Goal: Information Seeking & Learning: Learn about a topic

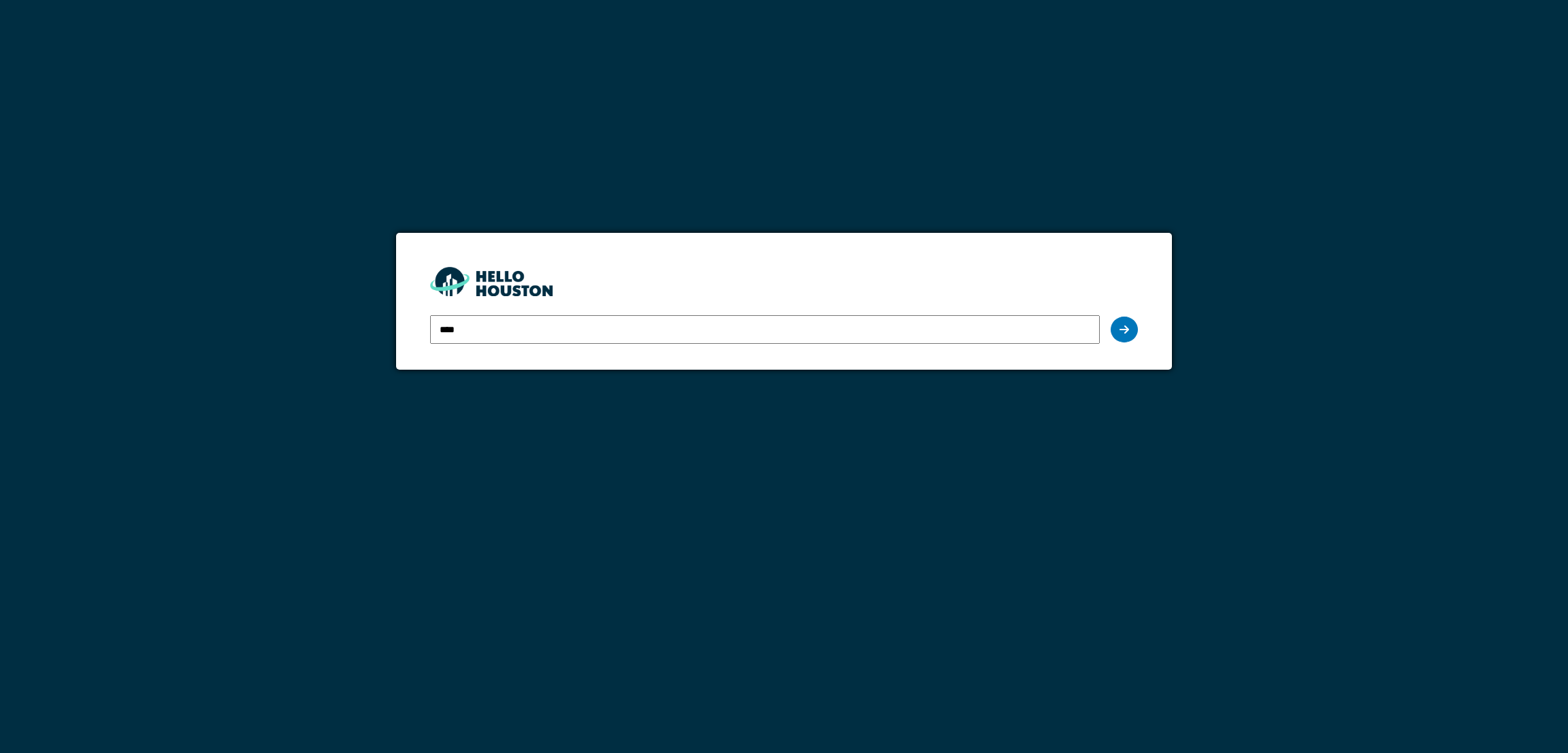
type input "**********"
click at [1130, 328] on div at bounding box center [1124, 329] width 27 height 26
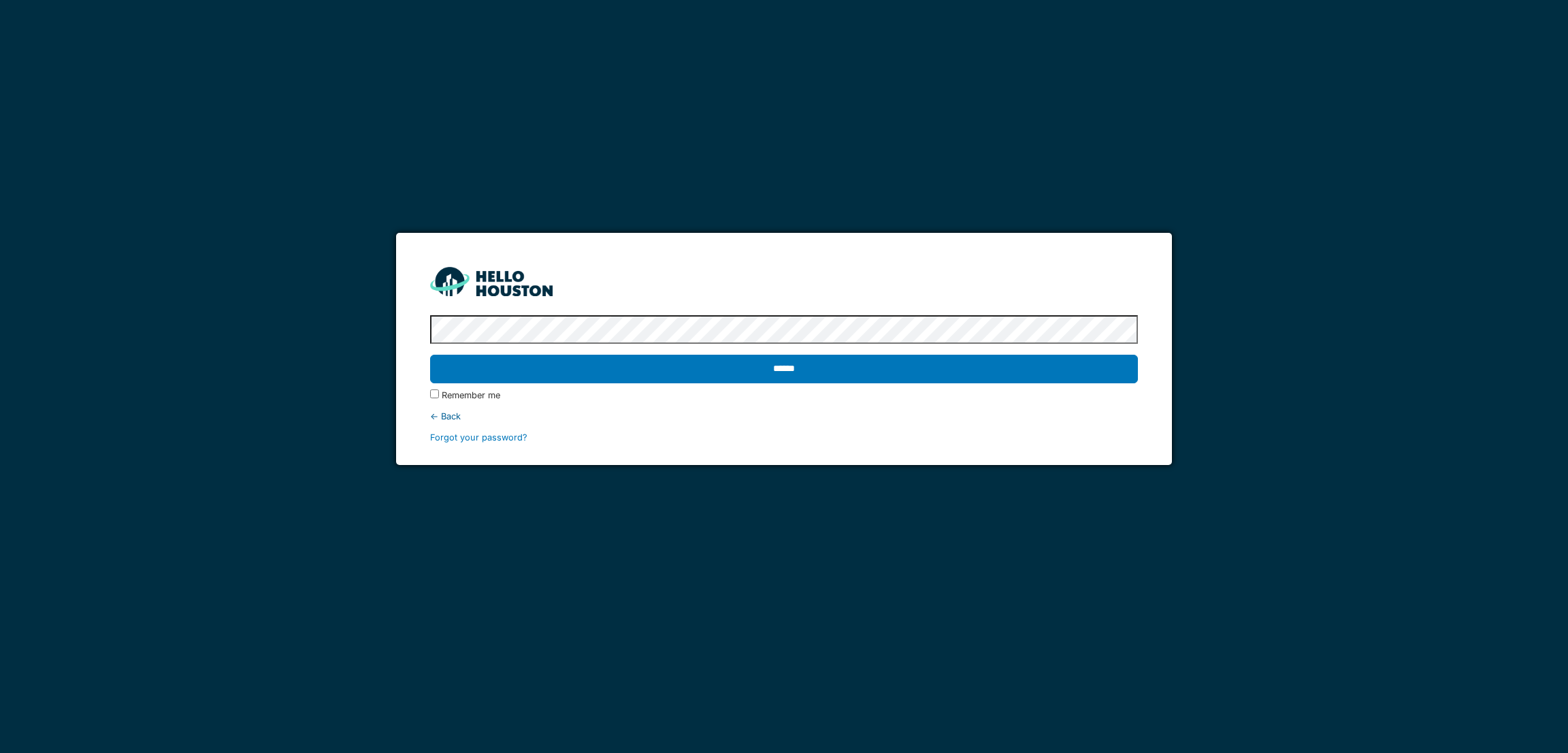
click at [430, 355] on input "******" at bounding box center [783, 369] width 707 height 29
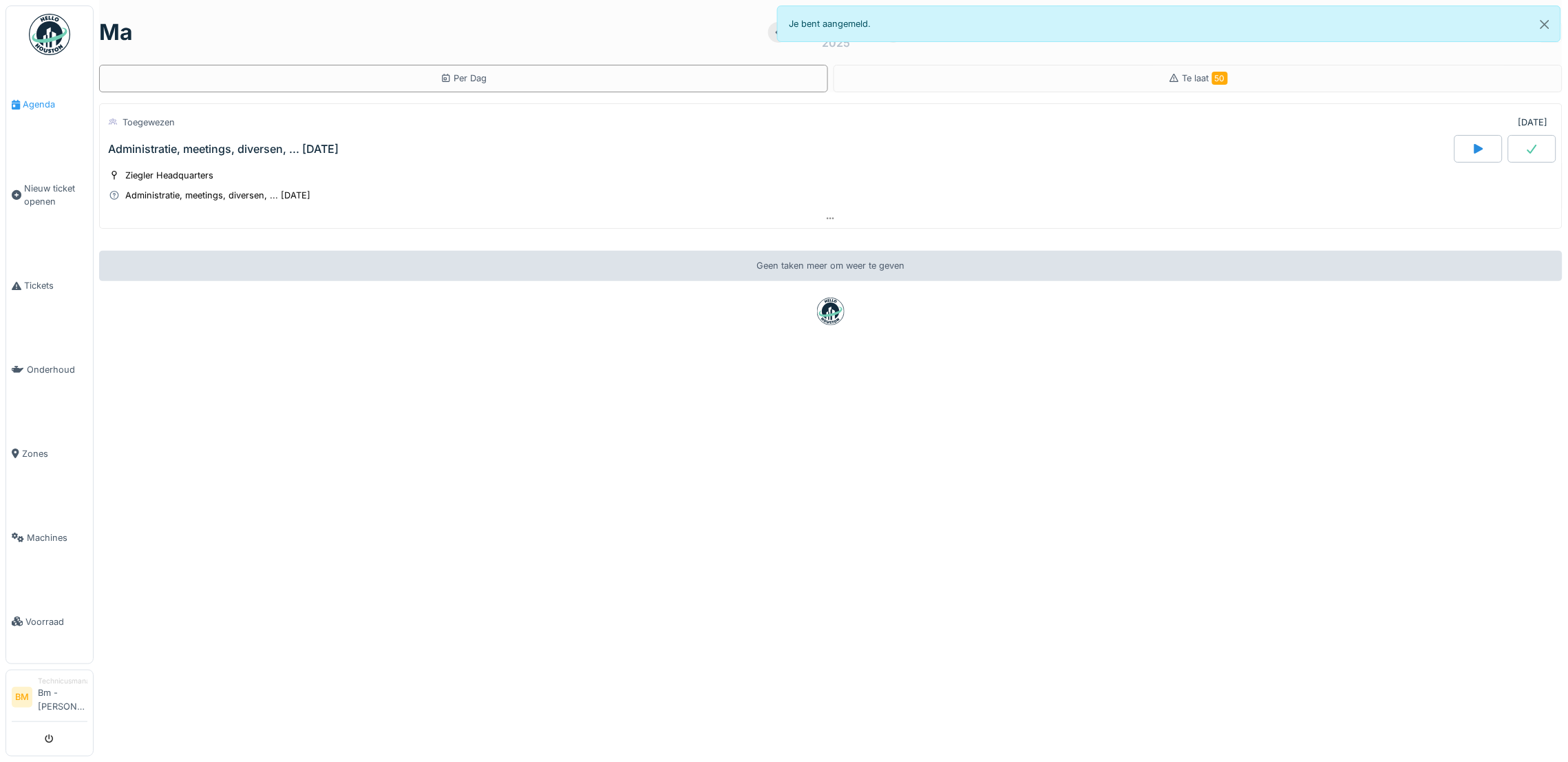
click at [45, 100] on span "Agenda" at bounding box center [55, 104] width 65 height 13
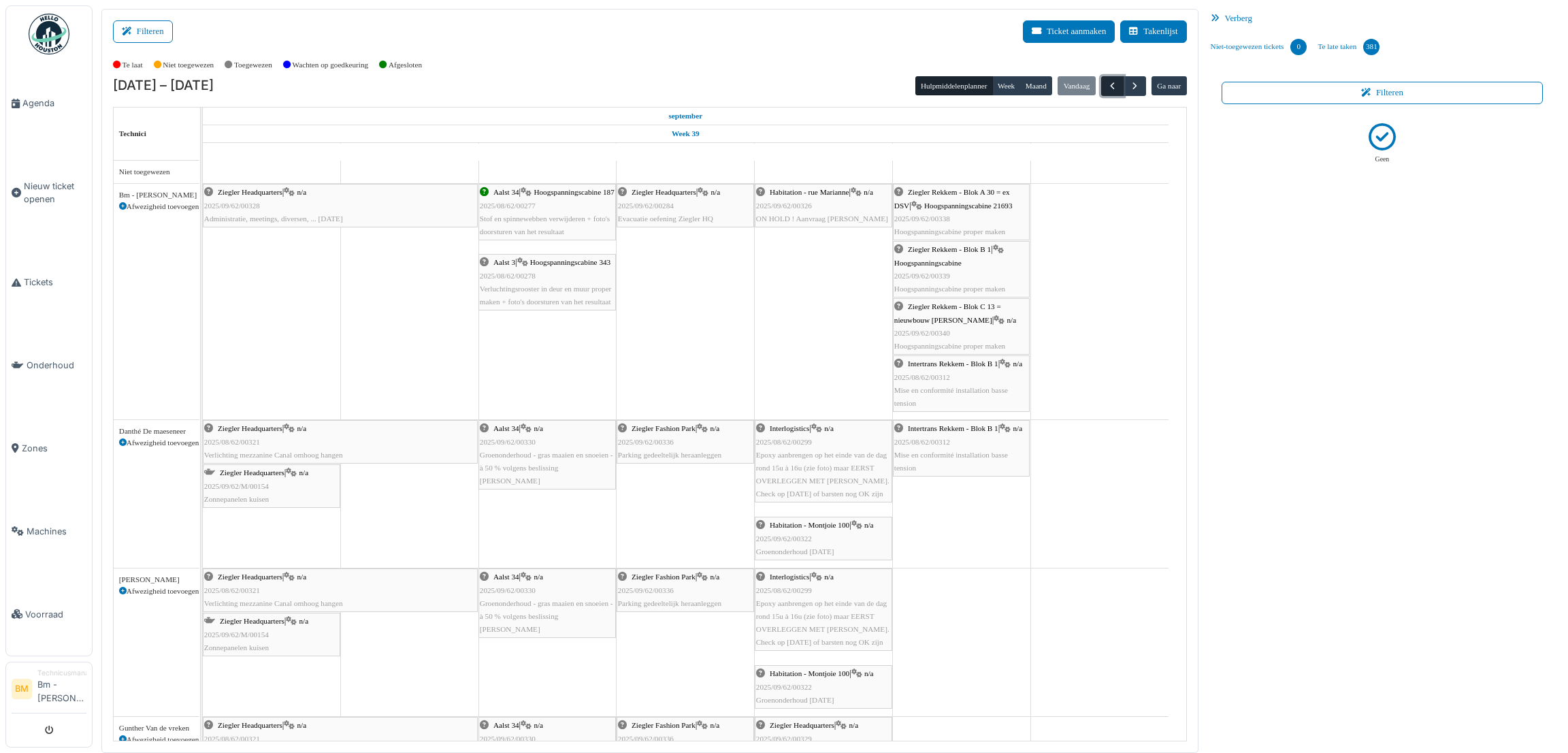
click at [1107, 81] on span "button" at bounding box center [1113, 86] width 12 height 12
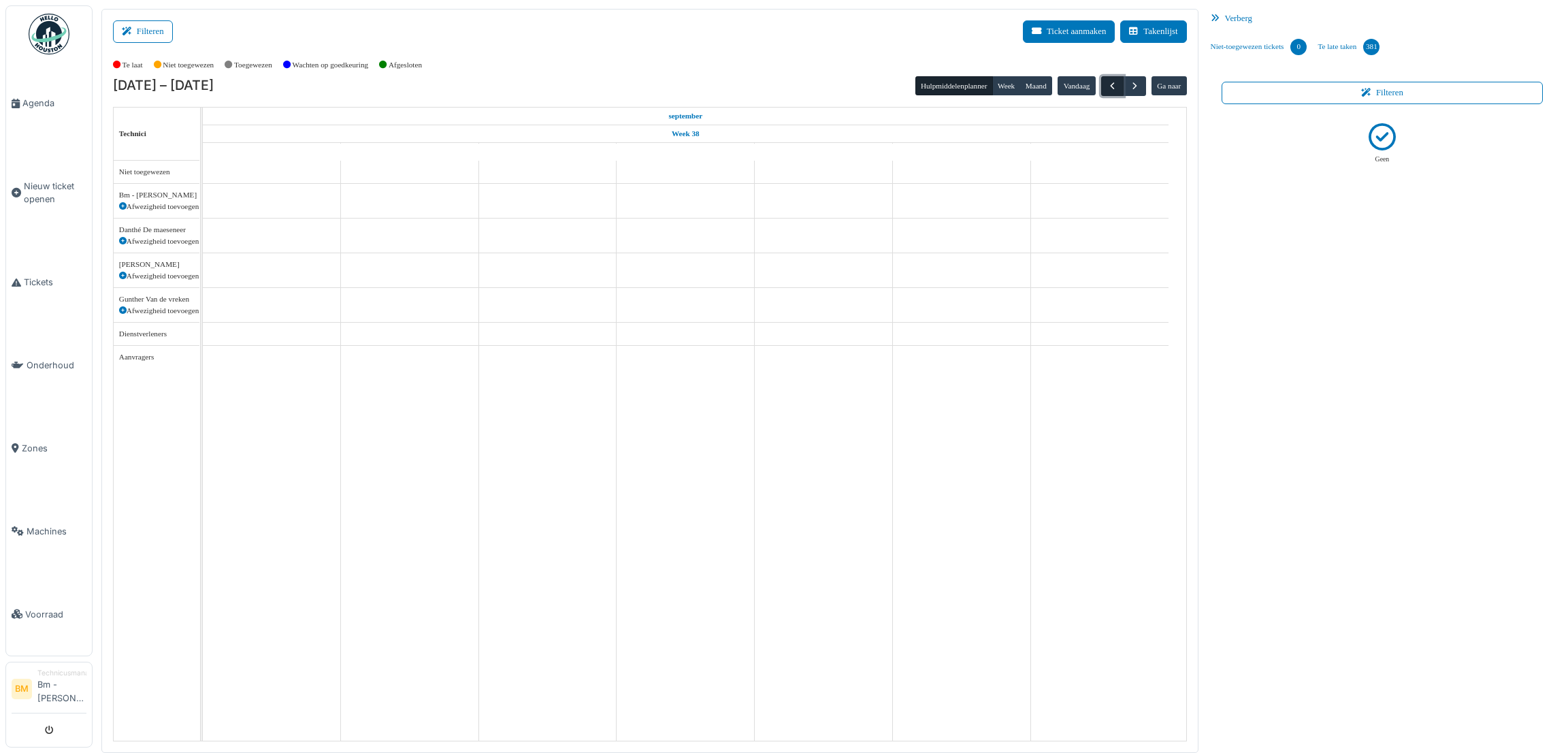
click at [1108, 81] on span "button" at bounding box center [1113, 86] width 12 height 12
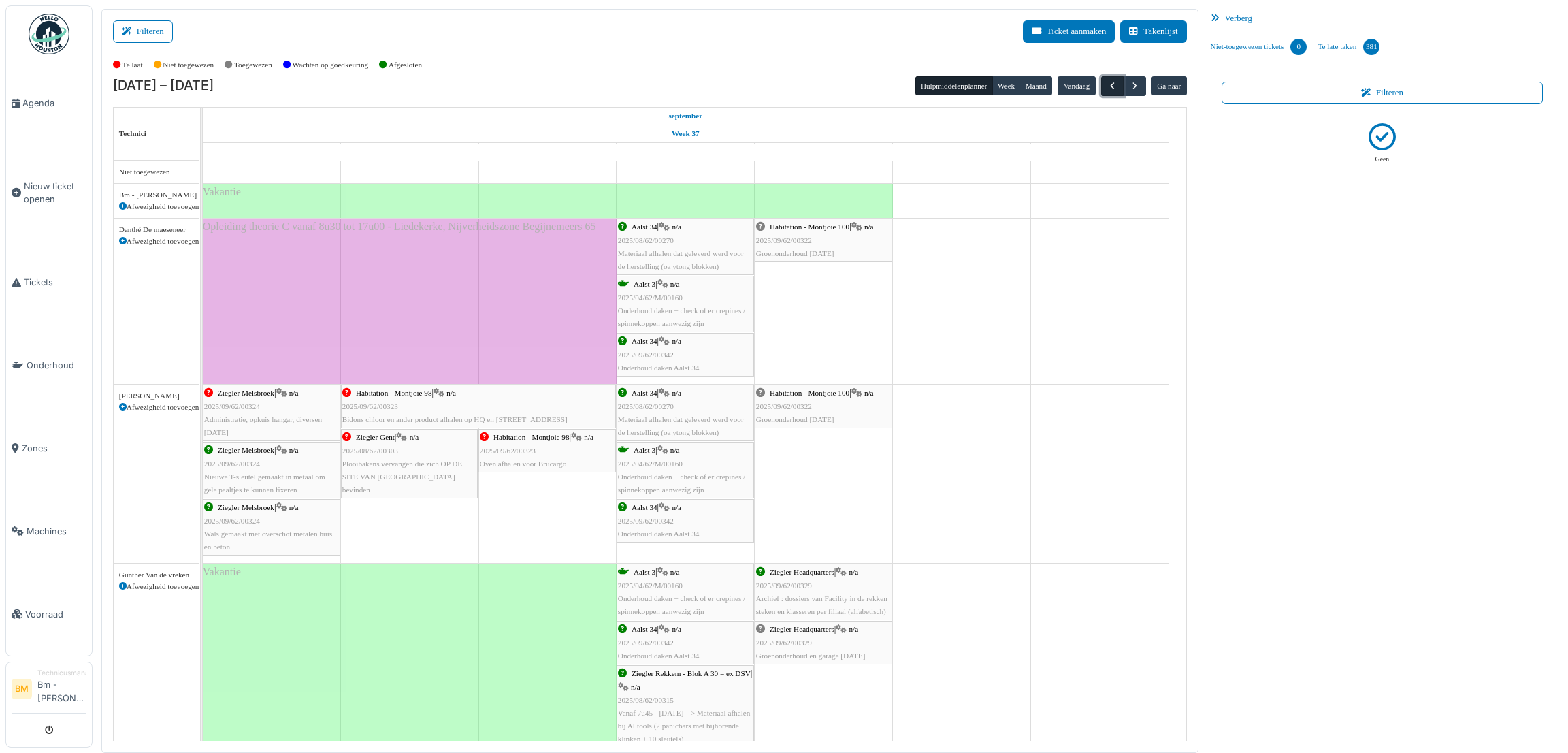
click at [1108, 87] on span "button" at bounding box center [1113, 86] width 12 height 12
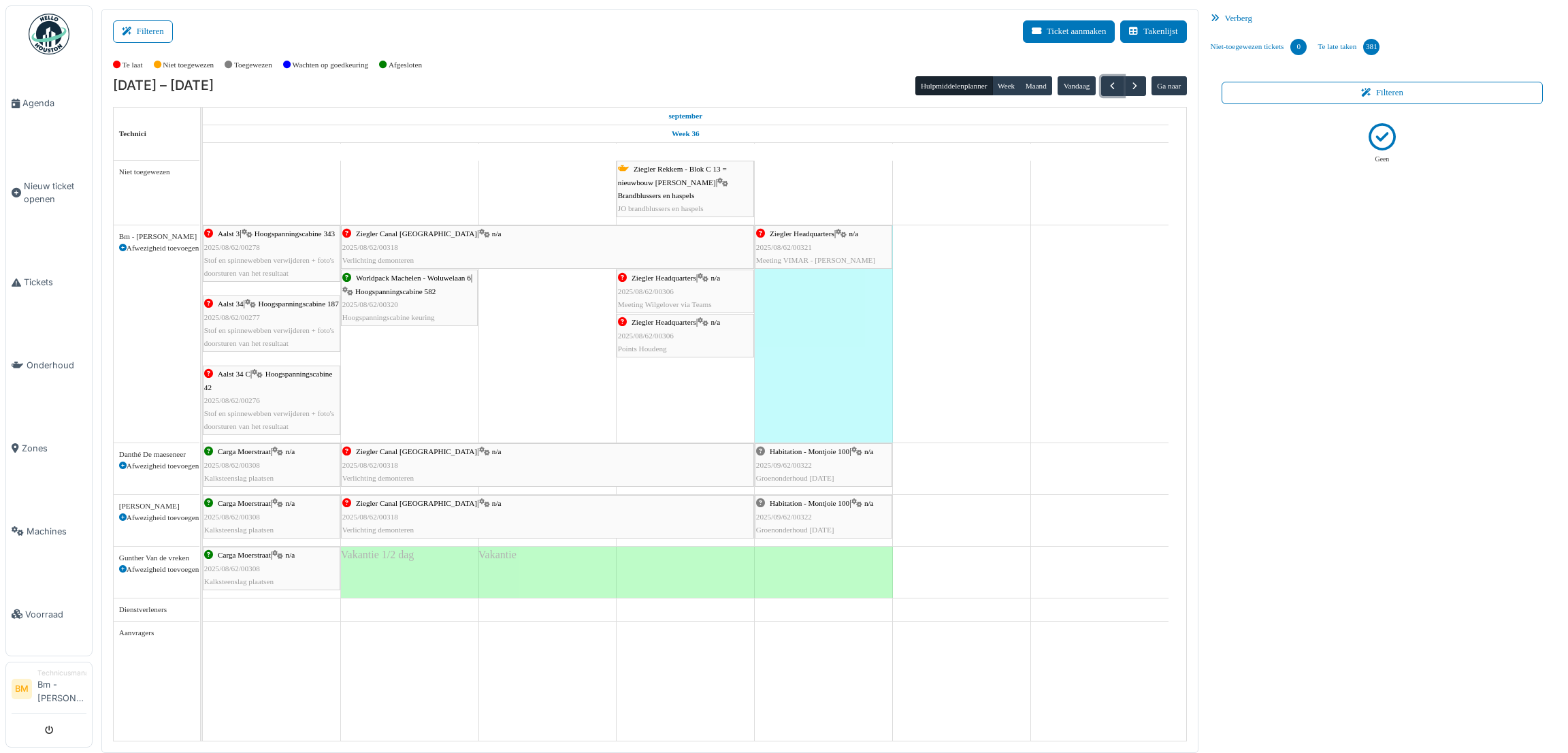
click at [842, 253] on div "Ziegler Headquarters | n/a 2025/08/62/00321 Meeting VIMAR - Mr Loïc Dethier" at bounding box center [823, 247] width 135 height 40
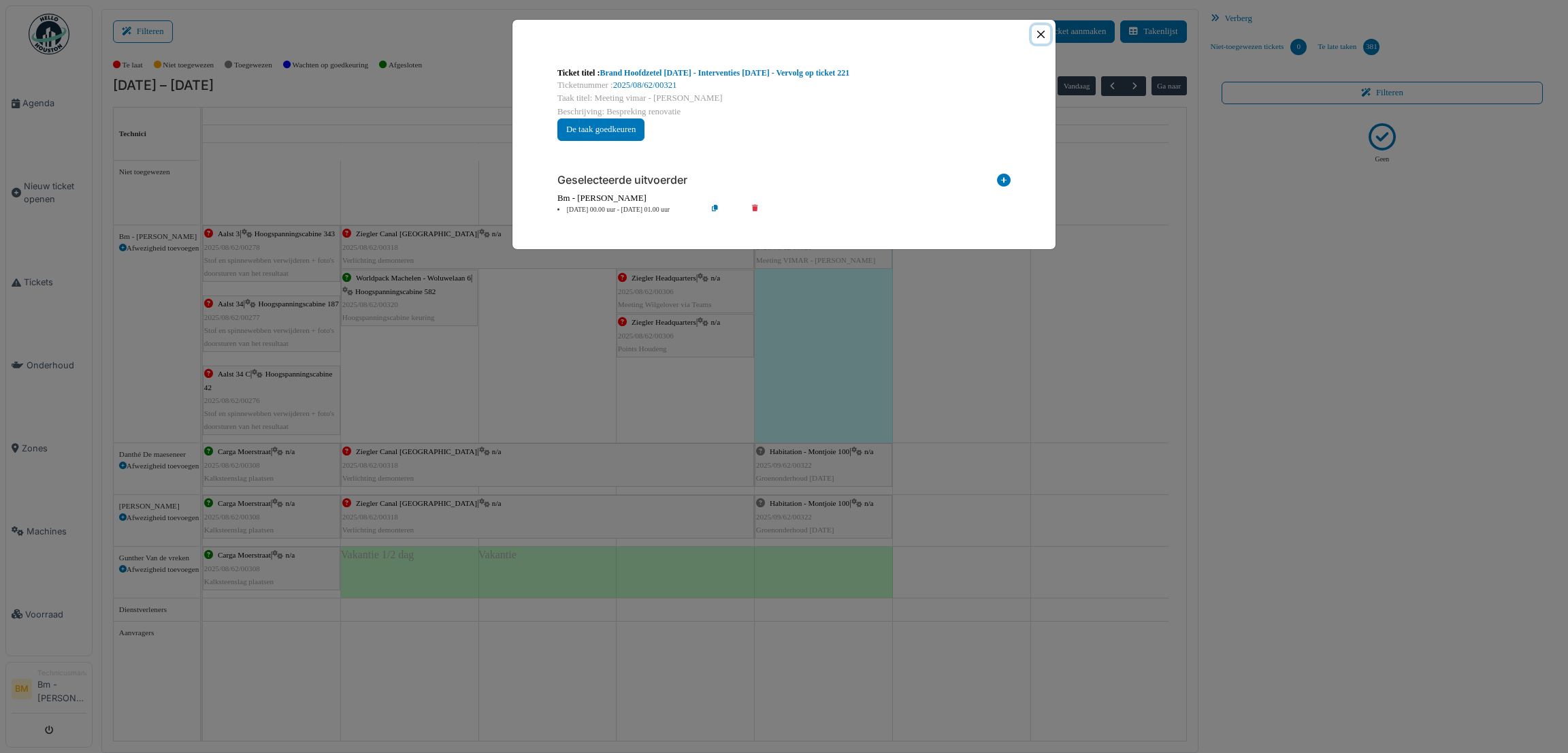
click at [1043, 38] on button "Close" at bounding box center [1041, 34] width 18 height 18
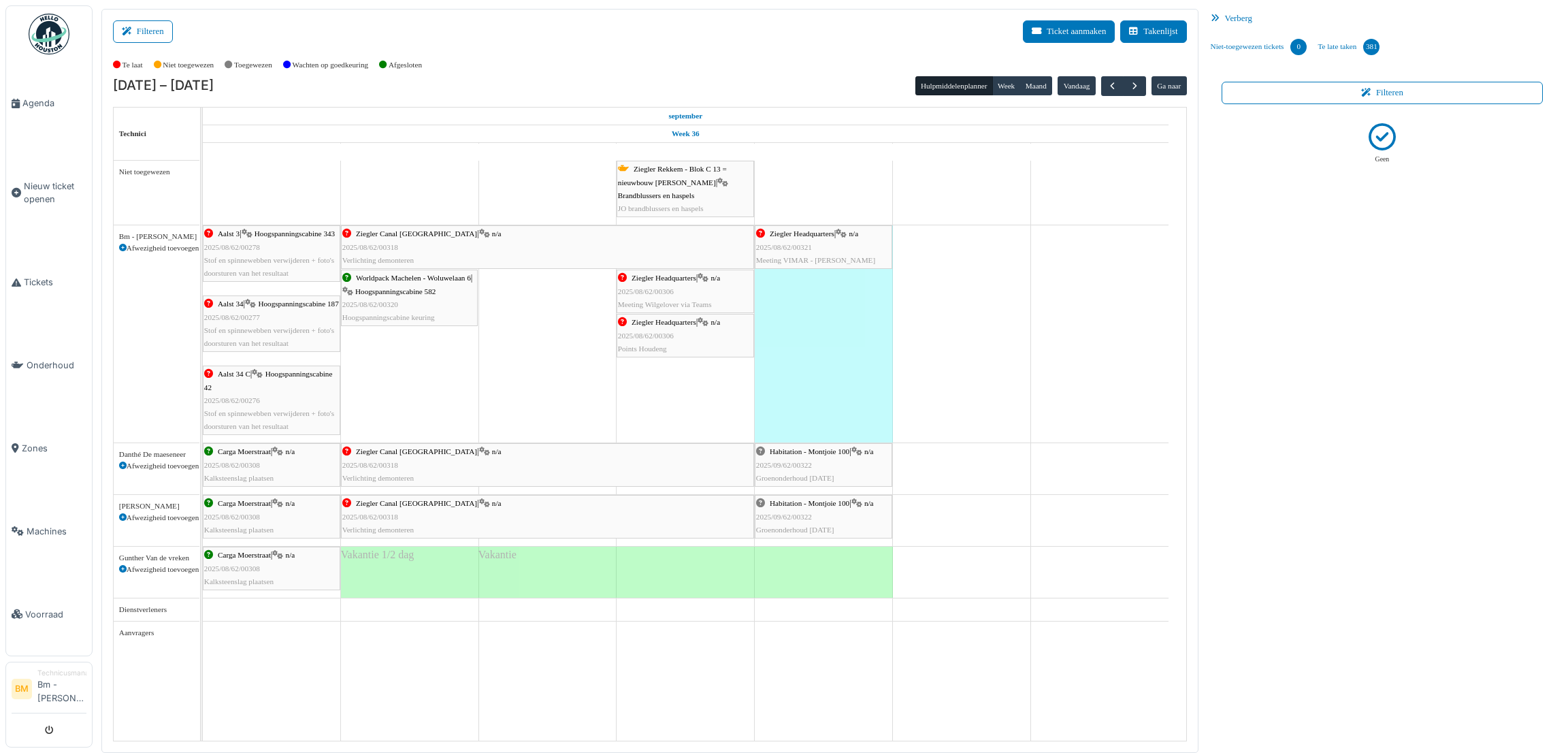
click at [849, 337] on div "Mensura 12u45" at bounding box center [824, 334] width 139 height 217
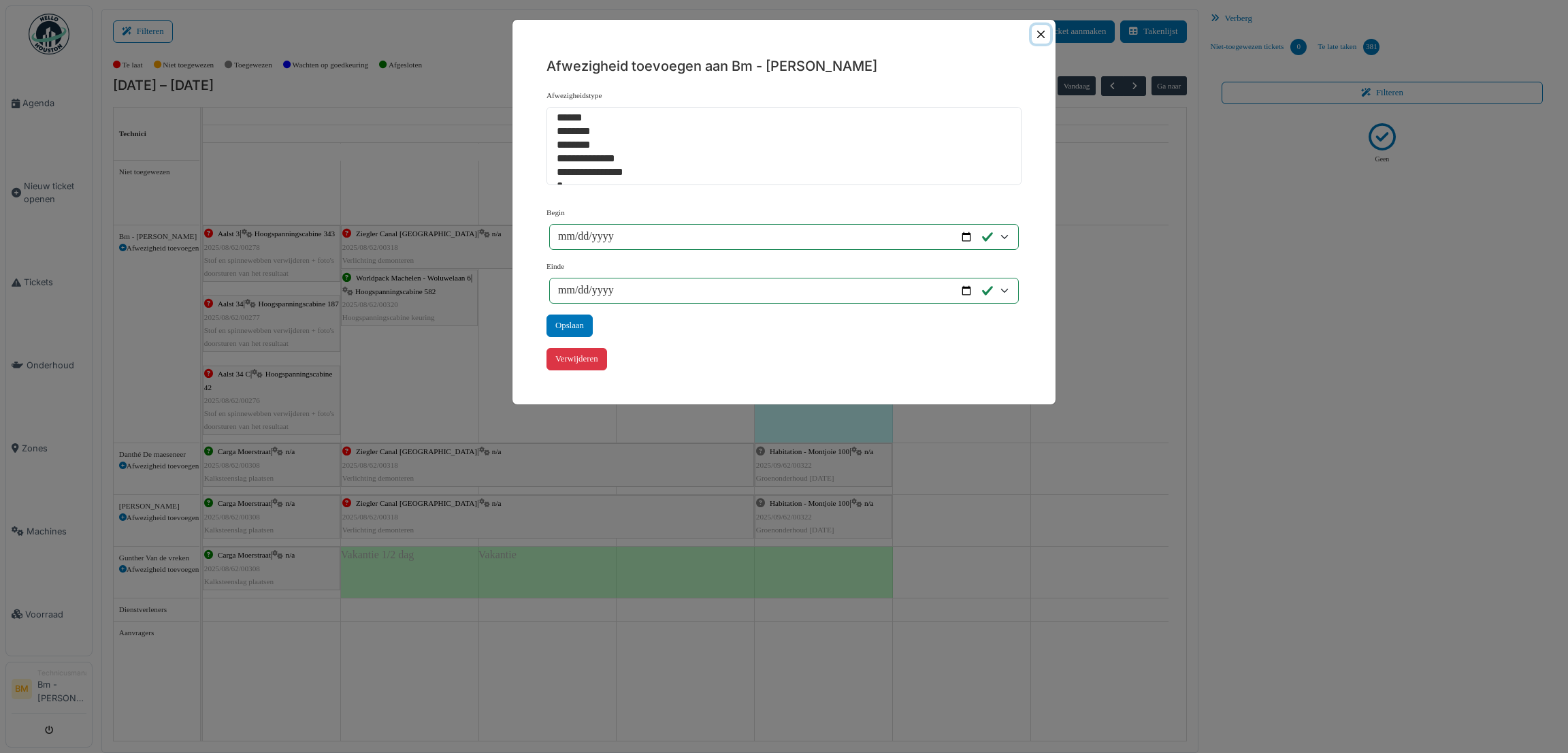
click at [1039, 29] on button "Close" at bounding box center [1041, 34] width 18 height 18
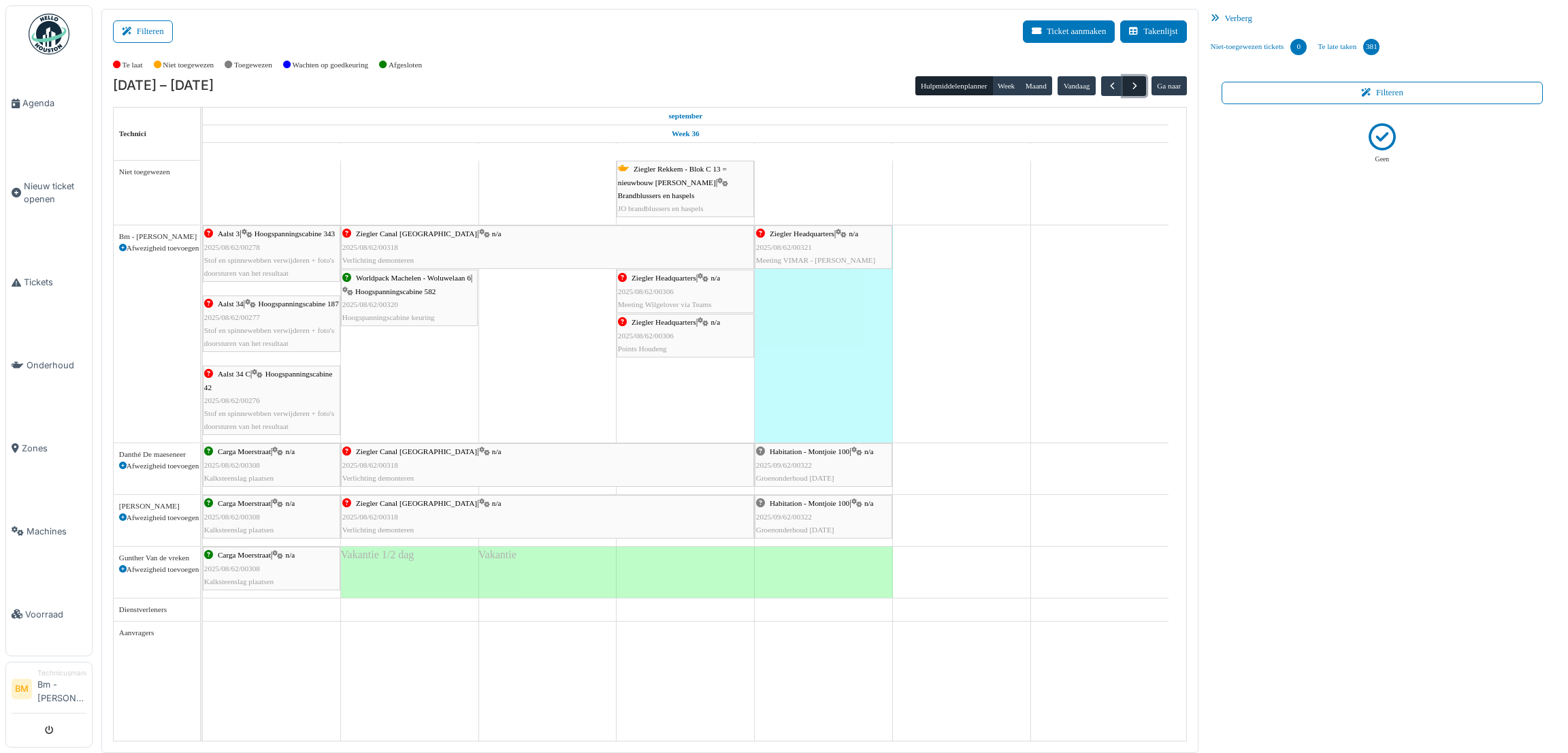
click at [1132, 82] on span "button" at bounding box center [1134, 86] width 12 height 12
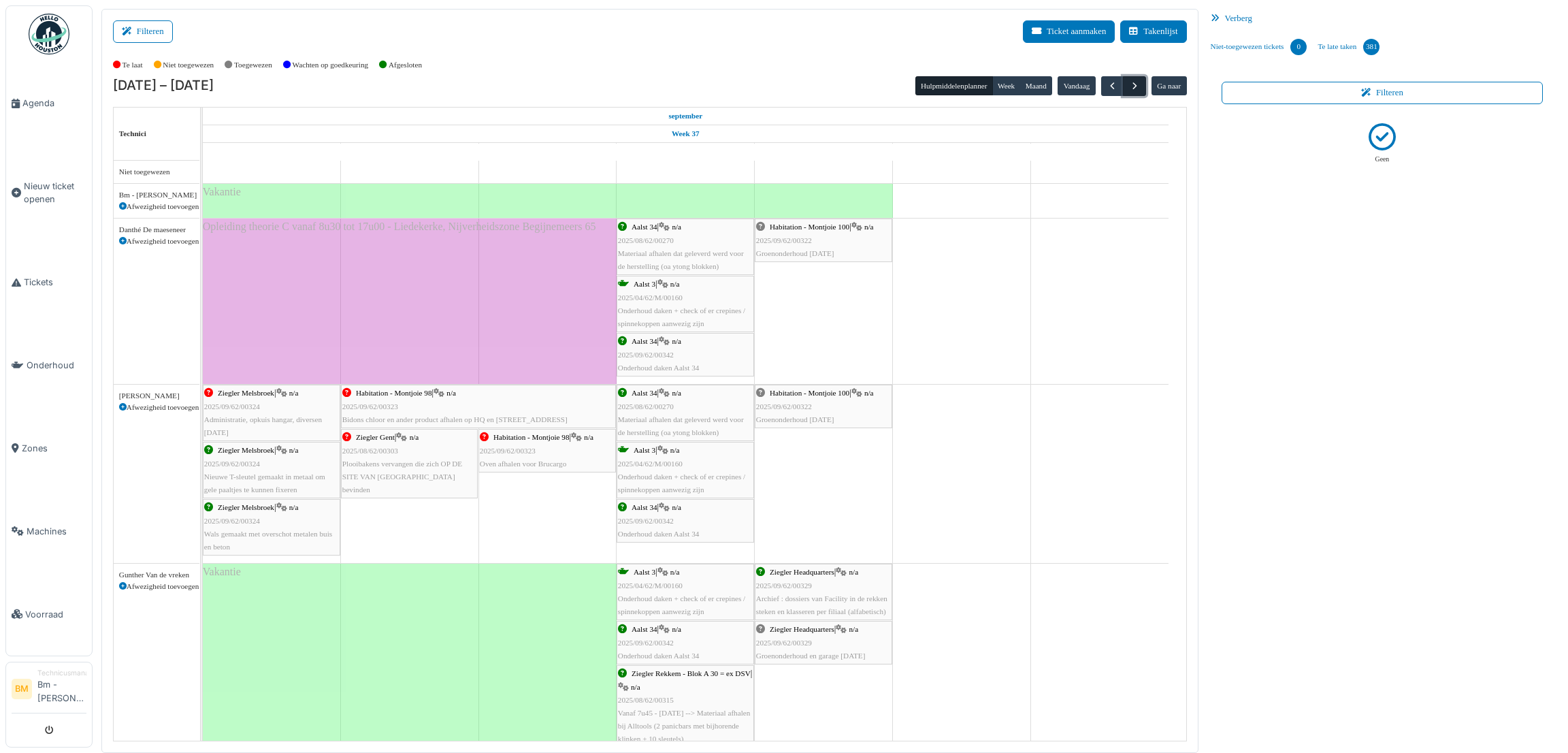
click at [1132, 82] on span "button" at bounding box center [1134, 86] width 12 height 12
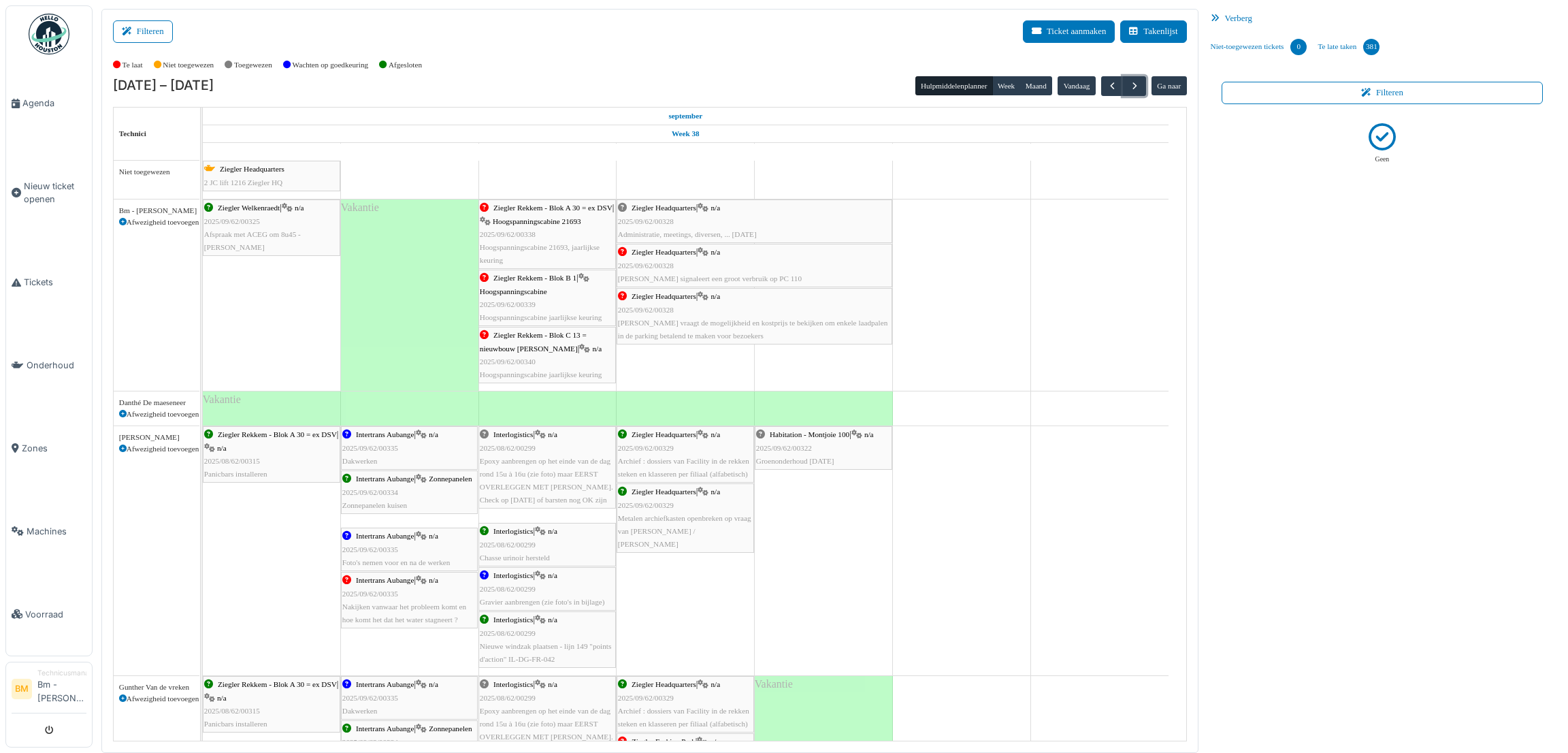
click at [254, 231] on span "Afspraak met ACEG om 8u45 - Koenraad Lenaerts" at bounding box center [253, 240] width 97 height 21
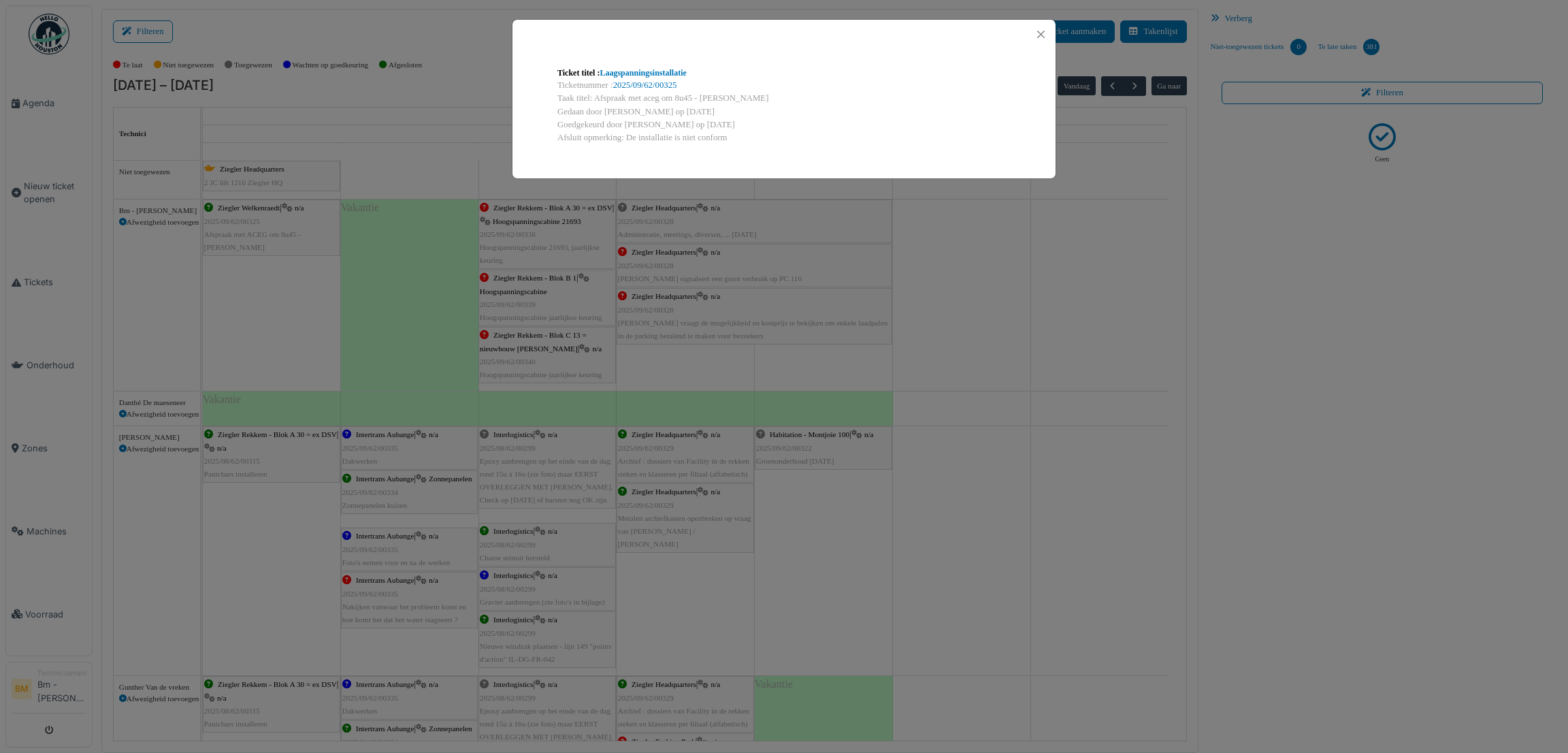
click at [289, 271] on div "Ticket titel : Laagspanningsinstallatie Ticketnummer : 2025/09/62/00325 Taak ti…" at bounding box center [784, 376] width 1568 height 753
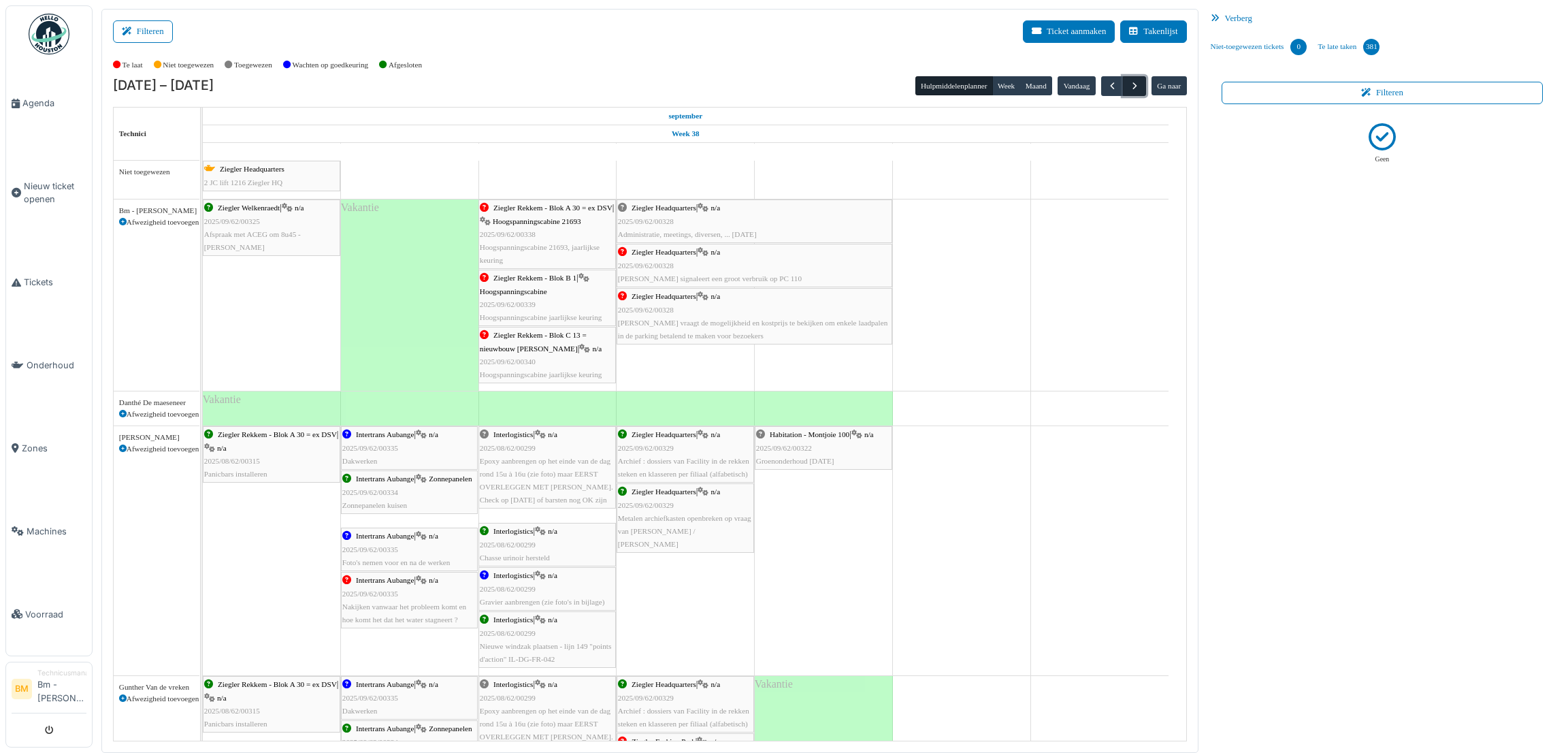
click at [1132, 89] on span "button" at bounding box center [1134, 86] width 12 height 12
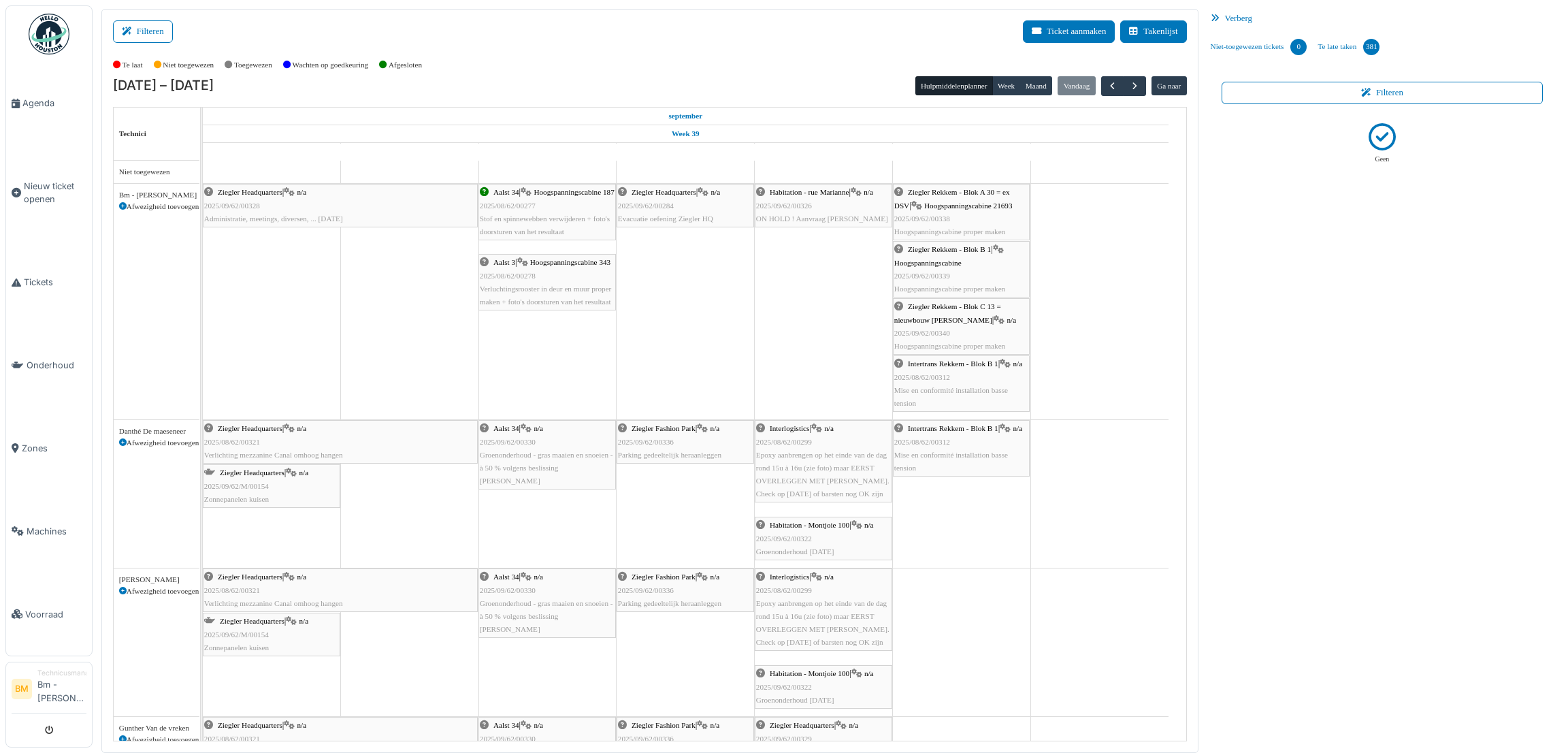
click at [687, 52] on div "Filteren Ticket aanmaken Takenlijst" at bounding box center [650, 37] width 1075 height 33
